Goal: Find specific page/section: Find specific page/section

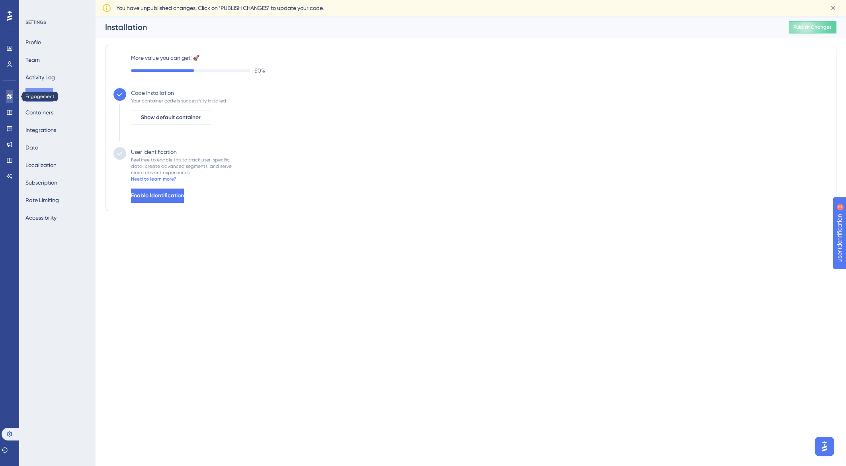
click at [9, 98] on icon at bounding box center [9, 96] width 5 height 5
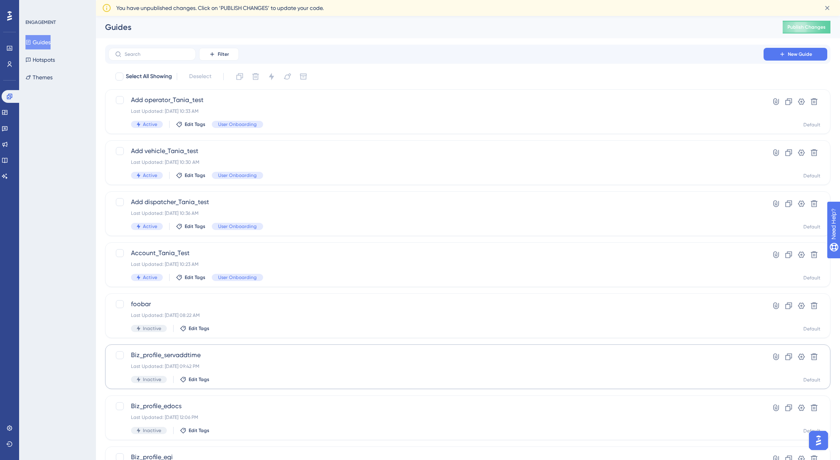
scroll to position [5, 0]
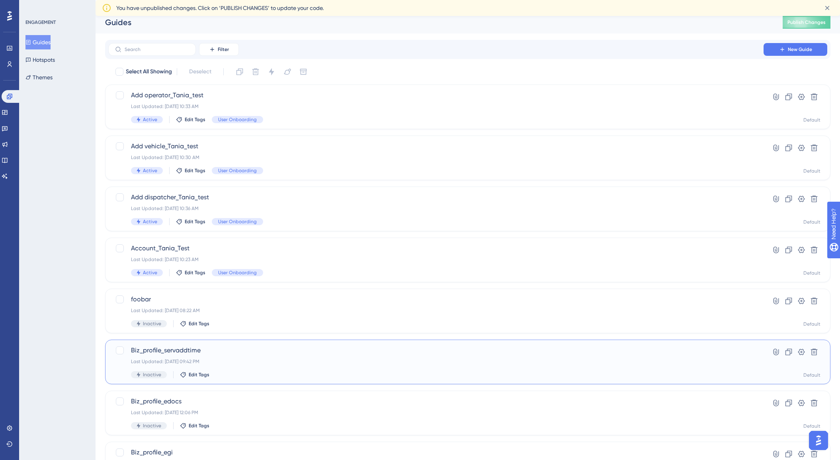
click at [209, 355] on div "Biz_profile_servaddtime Last Updated: [DATE] 09:42 PM Inactive Edit Tags" at bounding box center [436, 361] width 610 height 33
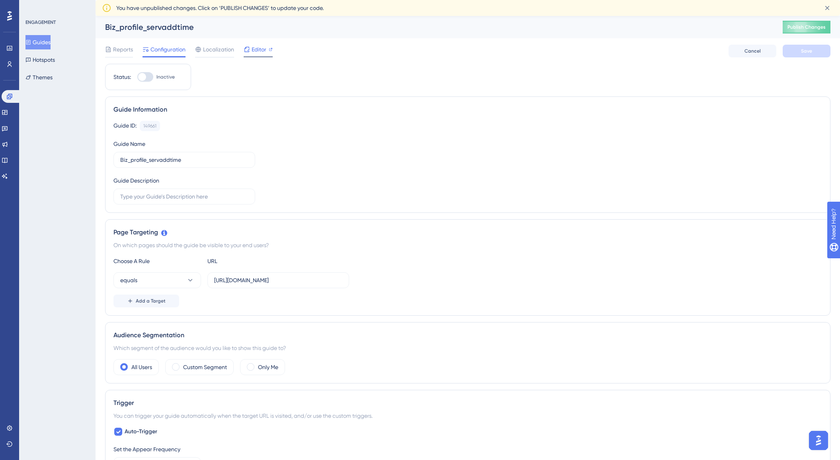
click at [271, 50] on icon at bounding box center [271, 49] width 4 height 4
